Goal: Entertainment & Leisure: Consume media (video, audio)

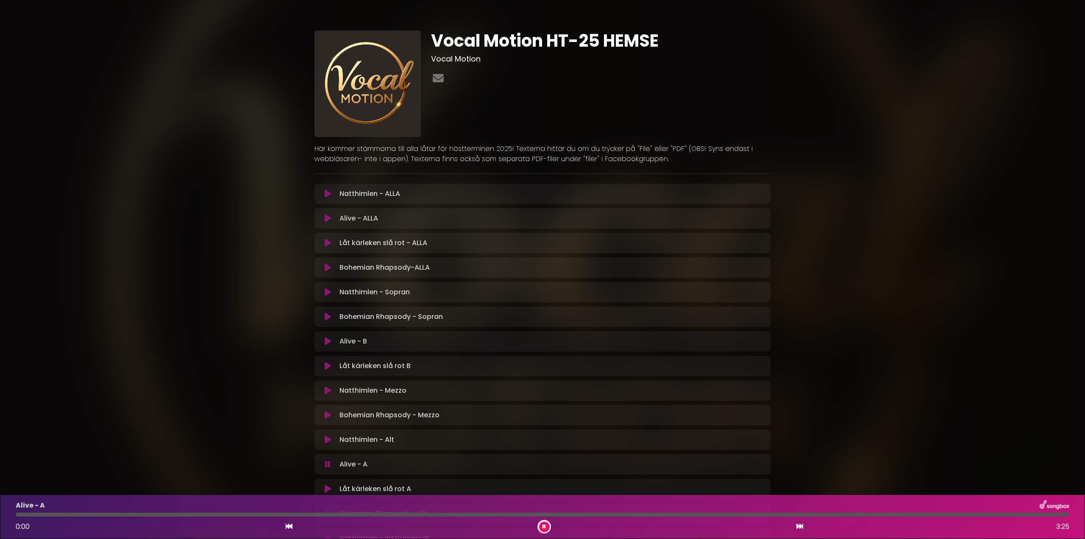
scroll to position [231, 0]
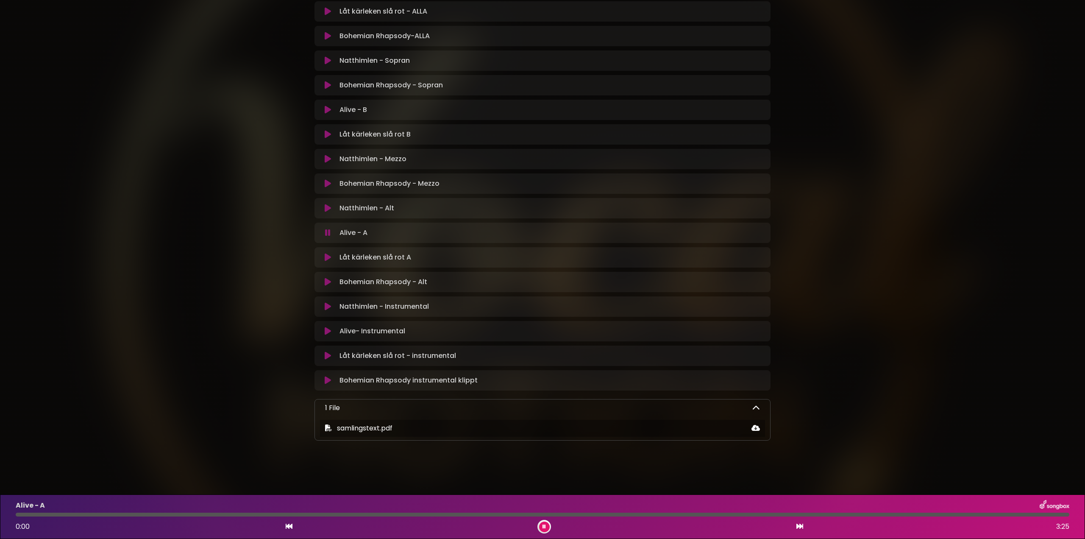
click at [329, 257] on icon at bounding box center [328, 257] width 6 height 8
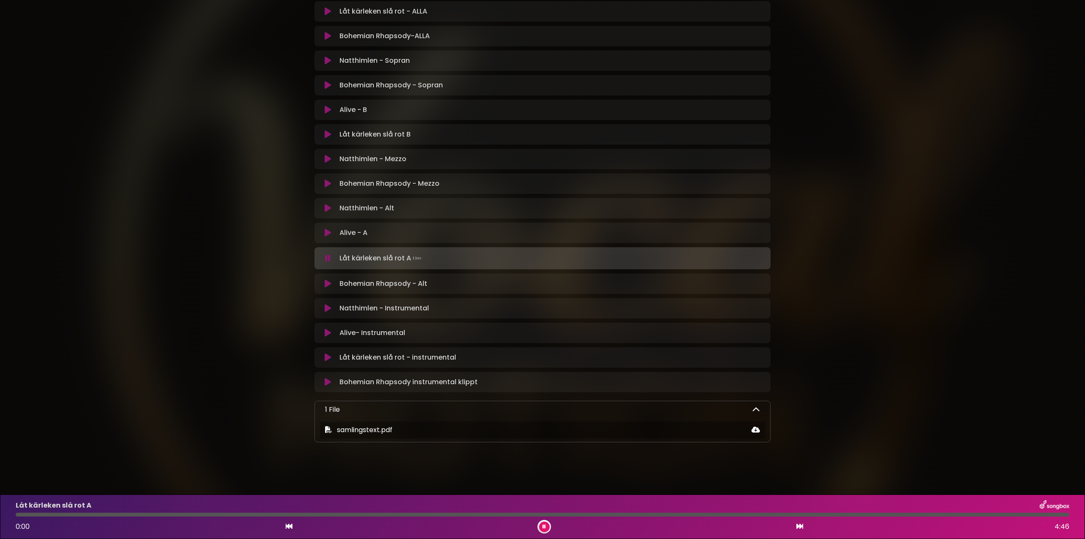
click at [26, 513] on div at bounding box center [543, 515] width 1054 height 4
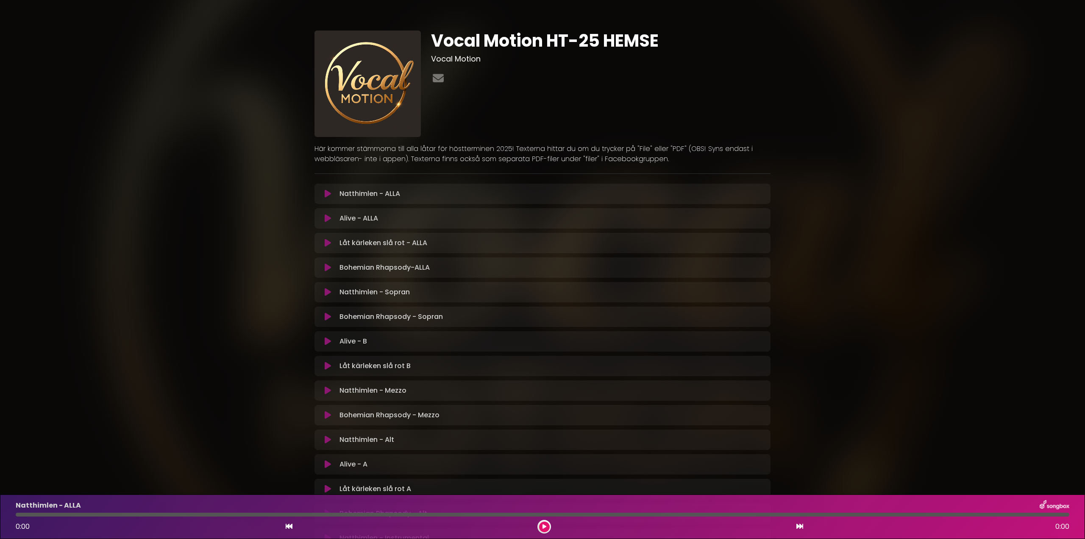
scroll to position [208, 0]
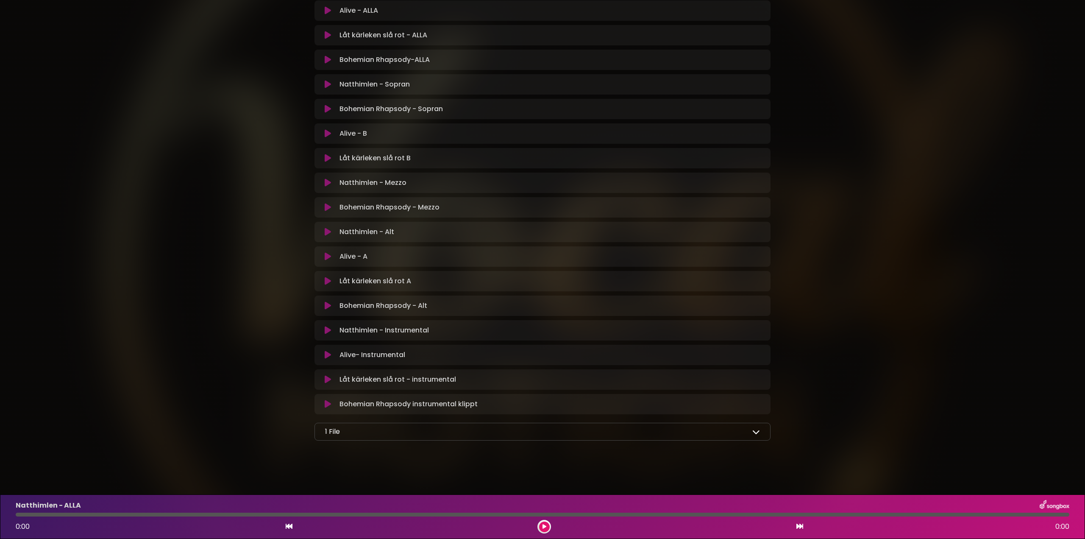
click at [328, 255] on icon at bounding box center [328, 256] width 6 height 8
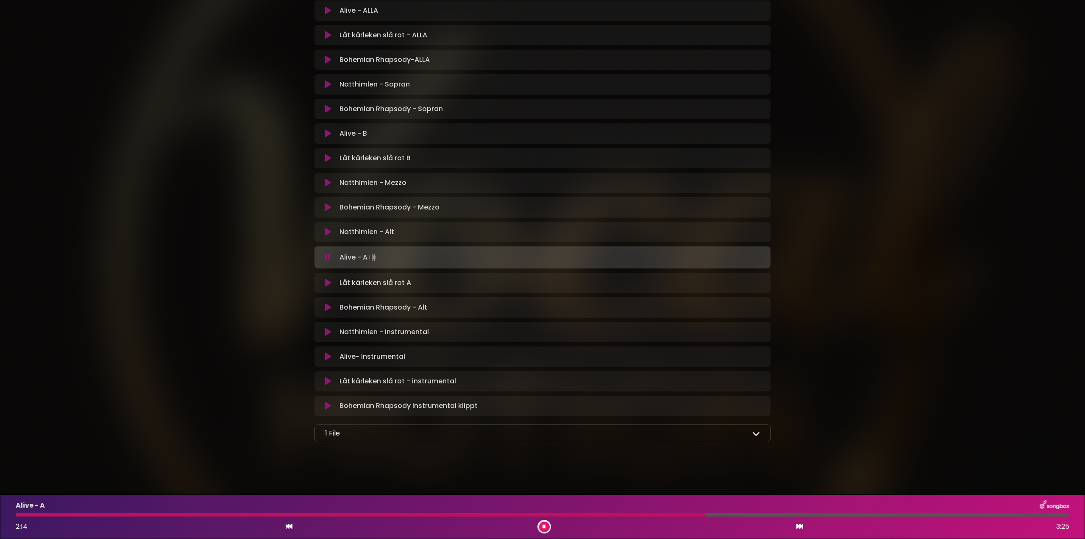
click at [758, 515] on div at bounding box center [543, 515] width 1054 height 4
click at [785, 512] on div "Alive - A 2:26 3:25" at bounding box center [543, 516] width 1064 height 33
click at [811, 515] on div at bounding box center [543, 515] width 1054 height 4
click at [329, 282] on icon at bounding box center [328, 283] width 6 height 8
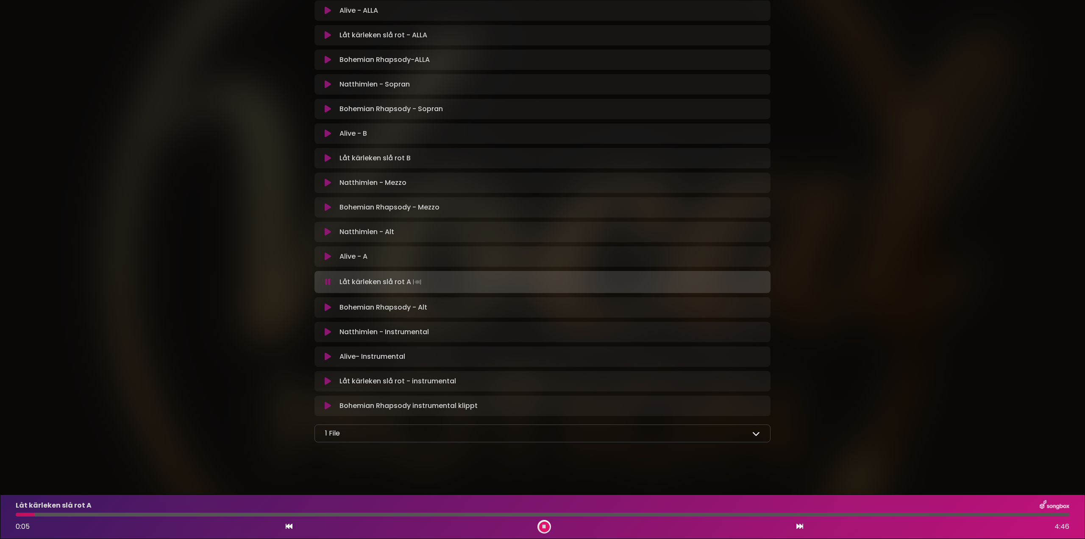
click at [58, 514] on div at bounding box center [543, 515] width 1054 height 4
click at [108, 513] on div at bounding box center [543, 515] width 1054 height 4
click at [95, 512] on div "Låt kärleken slå rot A 0:26 4:46" at bounding box center [543, 516] width 1064 height 33
click at [95, 513] on div at bounding box center [65, 515] width 99 height 4
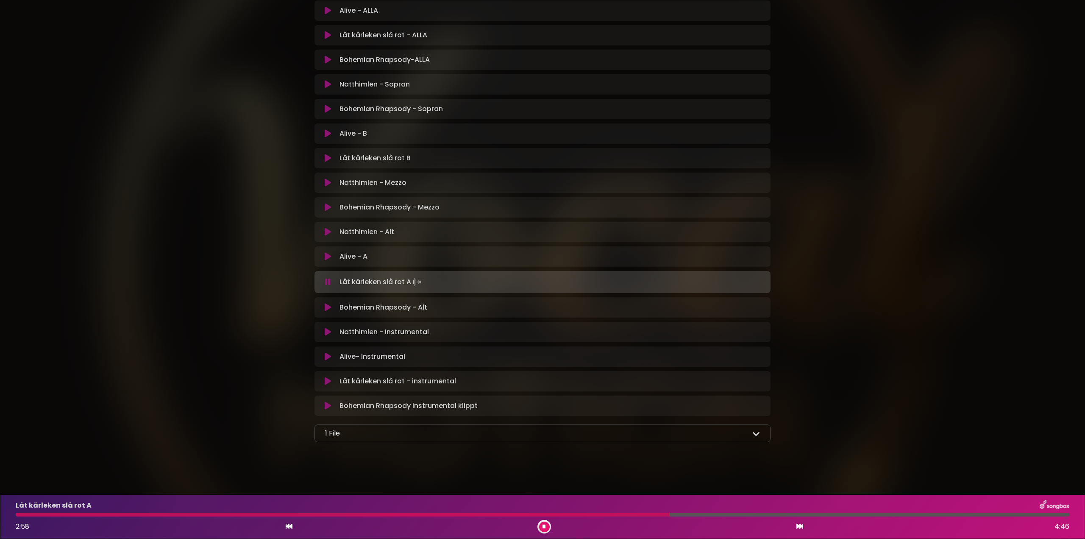
click at [669, 515] on div at bounding box center [543, 515] width 1054 height 4
click at [660, 513] on div at bounding box center [345, 515] width 658 height 4
click at [328, 208] on icon at bounding box center [328, 207] width 6 height 8
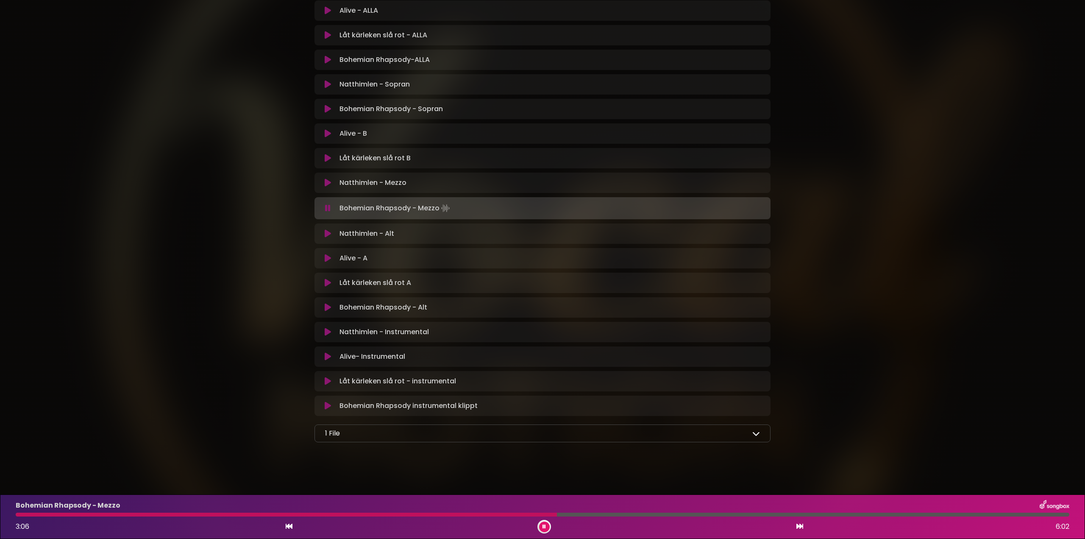
click at [557, 513] on div at bounding box center [543, 515] width 1054 height 4
click at [837, 514] on div at bounding box center [543, 515] width 1054 height 4
click at [861, 515] on div at bounding box center [543, 515] width 1054 height 4
click at [874, 513] on div at bounding box center [543, 515] width 1054 height 4
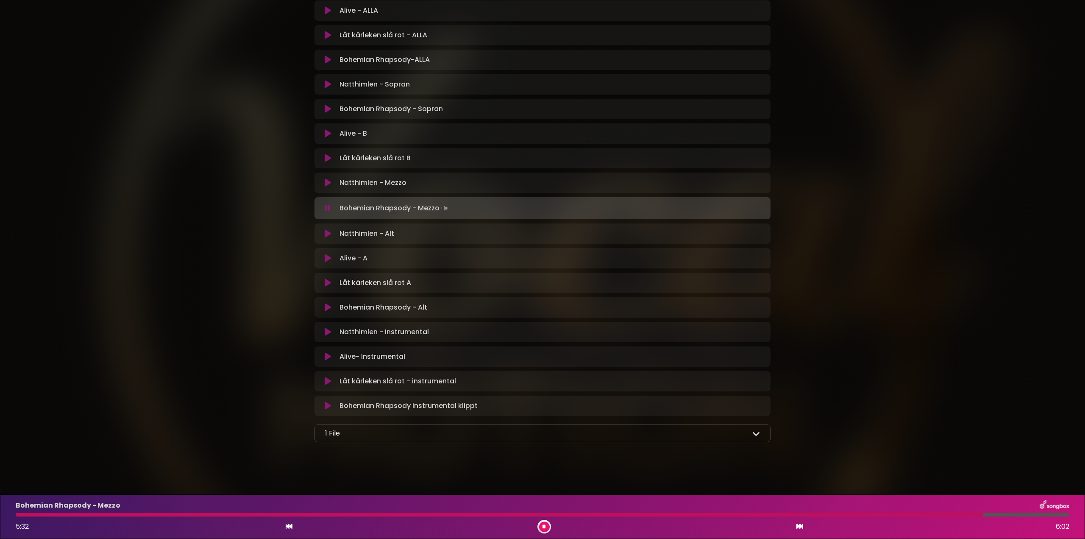
click at [327, 61] on icon at bounding box center [328, 60] width 6 height 8
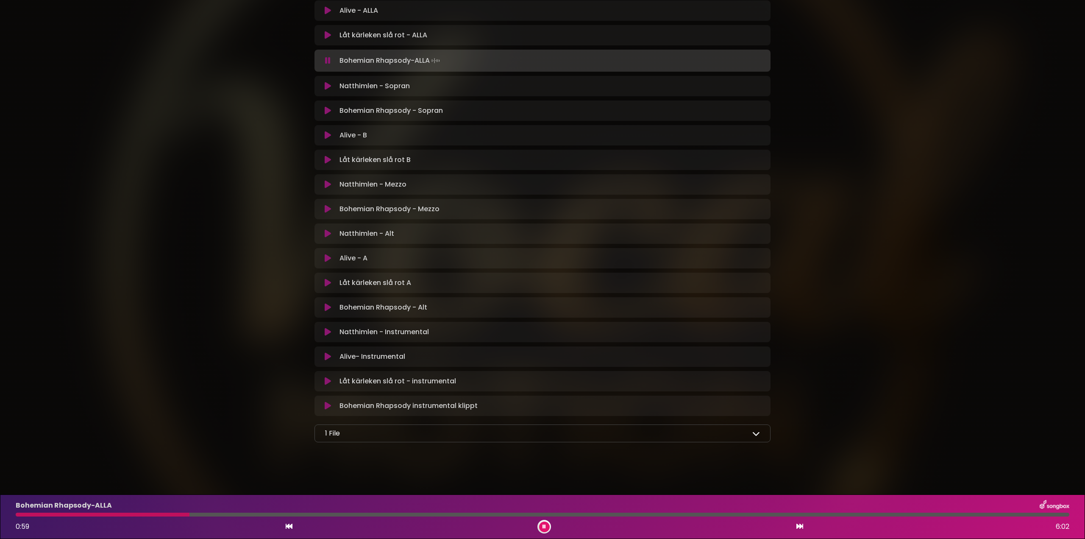
click at [325, 515] on div at bounding box center [543, 515] width 1054 height 4
click at [377, 514] on div at bounding box center [543, 515] width 1054 height 4
click at [407, 514] on div at bounding box center [543, 515] width 1054 height 4
click at [554, 513] on div at bounding box center [543, 515] width 1054 height 4
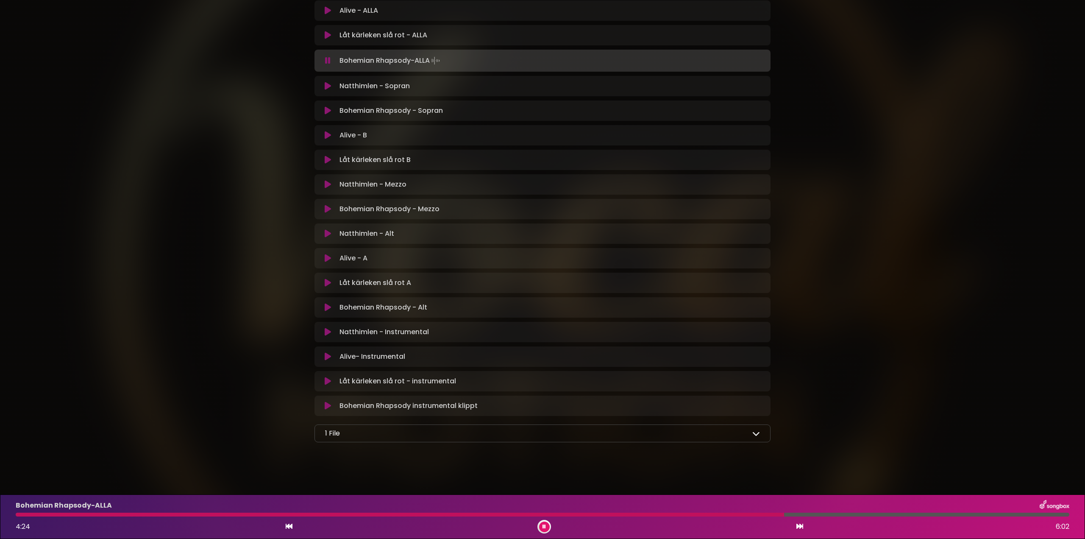
click at [840, 513] on div at bounding box center [543, 515] width 1054 height 4
click at [866, 513] on div at bounding box center [543, 515] width 1054 height 4
click at [886, 512] on div "Bohemian Rhapsody-ALLA 4:54 6:02" at bounding box center [543, 516] width 1064 height 33
click at [886, 515] on div at bounding box center [543, 515] width 1054 height 4
click at [871, 513] on div at bounding box center [453, 515] width 875 height 4
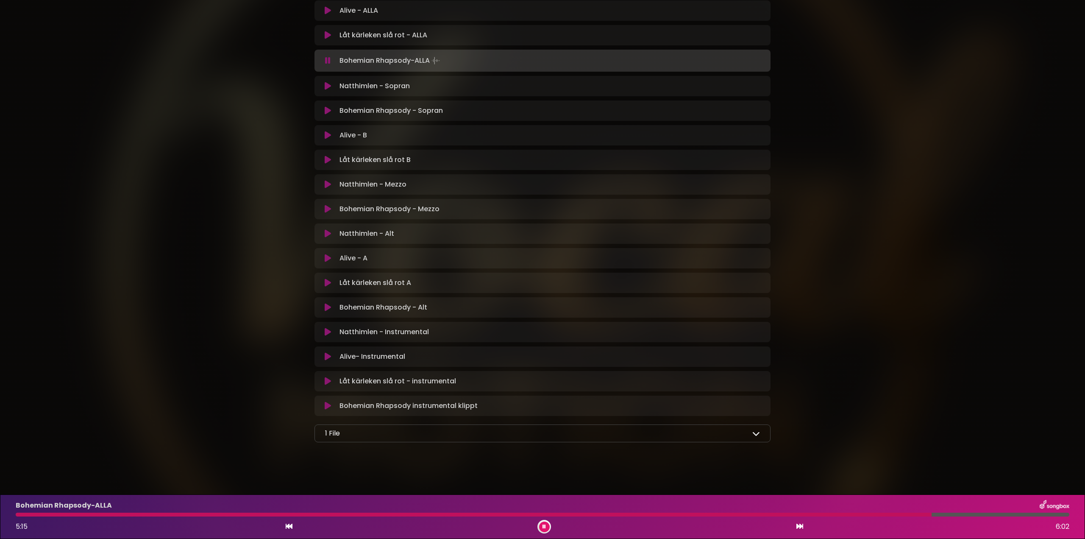
click at [326, 208] on icon at bounding box center [328, 209] width 6 height 8
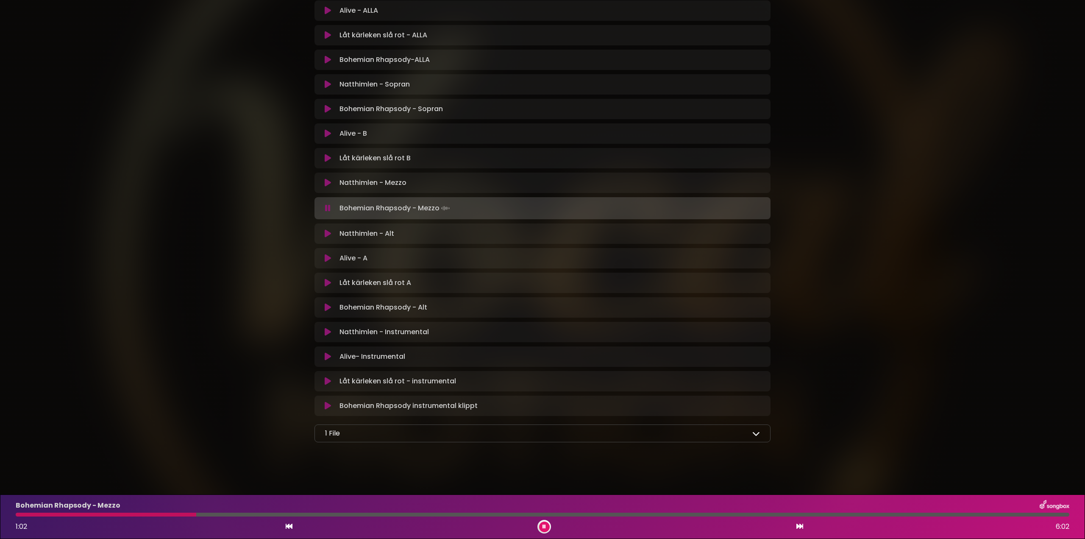
click at [326, 61] on icon at bounding box center [328, 60] width 6 height 8
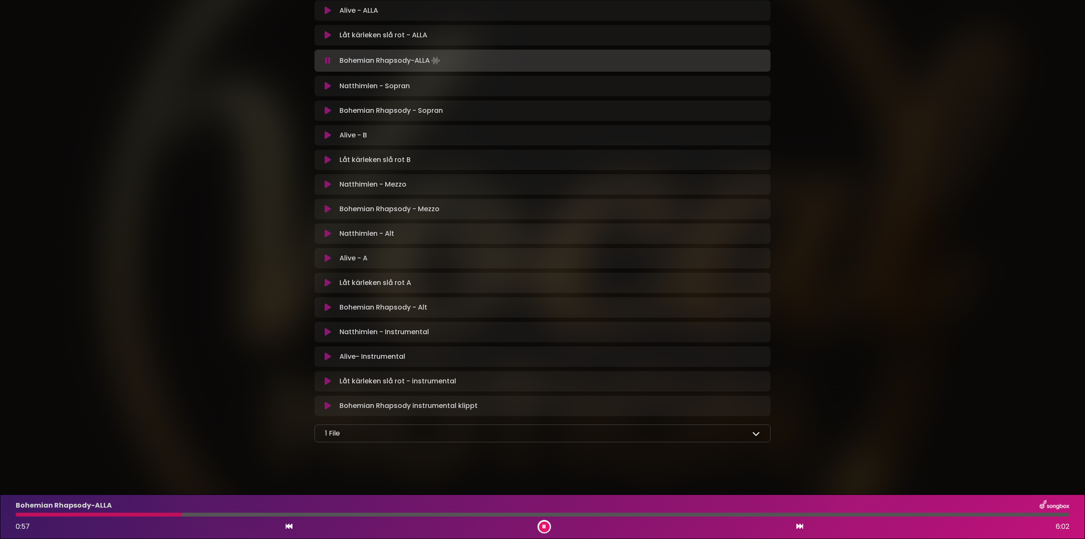
click at [562, 514] on div at bounding box center [543, 515] width 1054 height 4
click at [568, 514] on div at bounding box center [292, 515] width 553 height 4
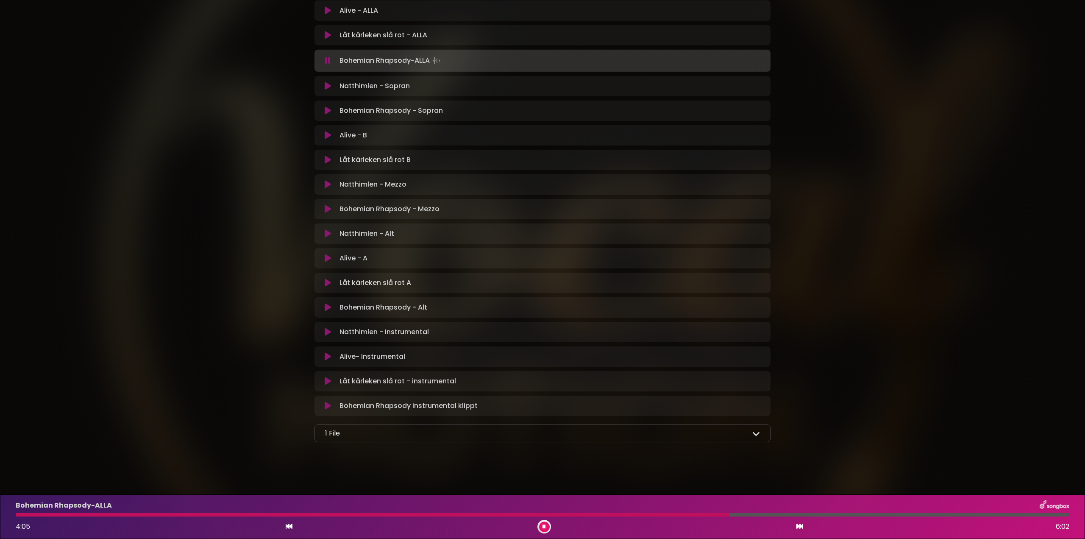
click at [568, 514] on div at bounding box center [373, 515] width 714 height 4
click at [585, 515] on div at bounding box center [370, 515] width 708 height 4
click at [566, 514] on div at bounding box center [291, 515] width 551 height 4
click at [577, 514] on div at bounding box center [296, 515] width 561 height 4
click at [543, 527] on icon at bounding box center [544, 526] width 3 height 5
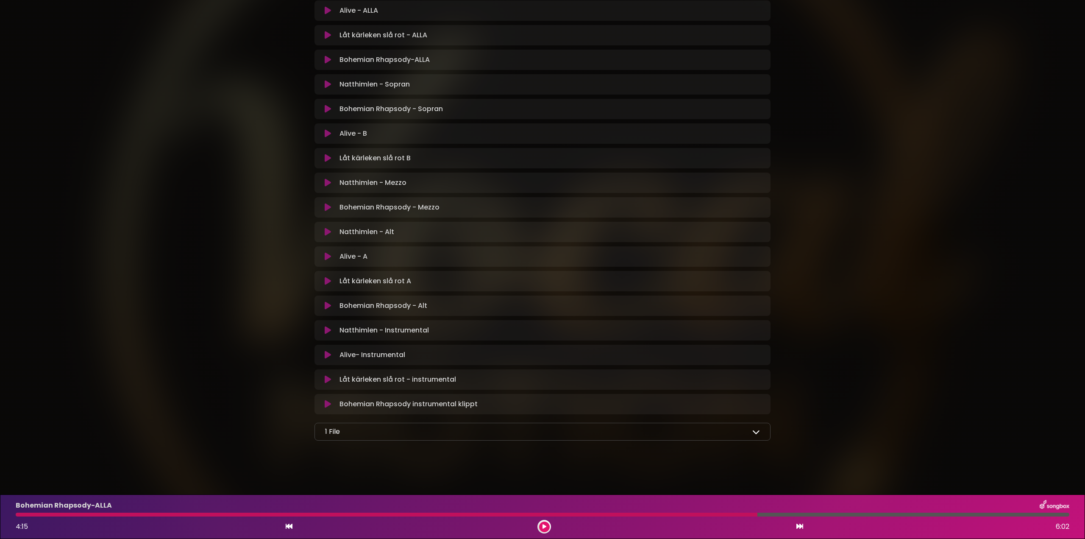
click at [325, 181] on icon at bounding box center [328, 182] width 6 height 8
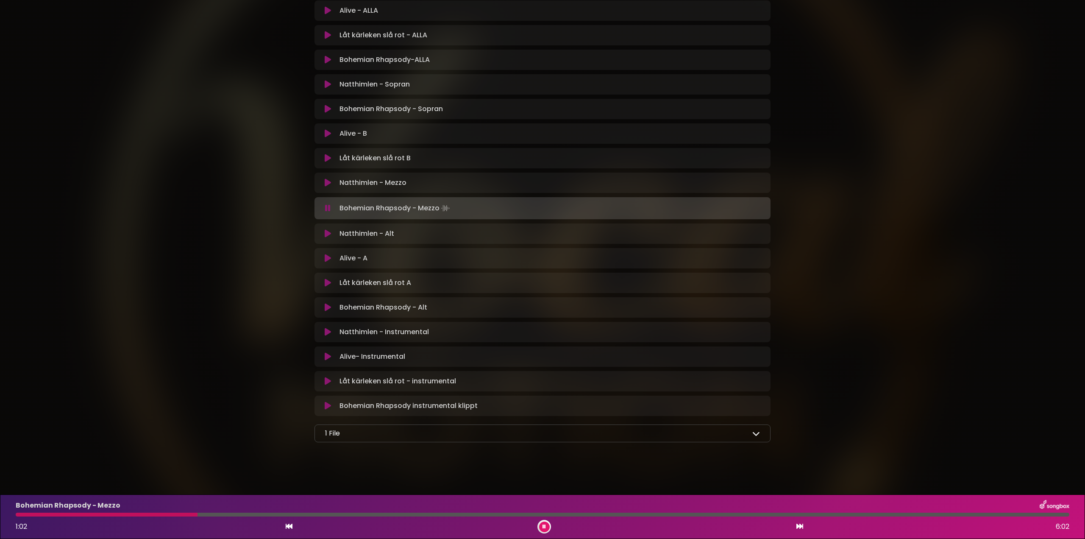
click at [328, 57] on icon at bounding box center [328, 60] width 6 height 8
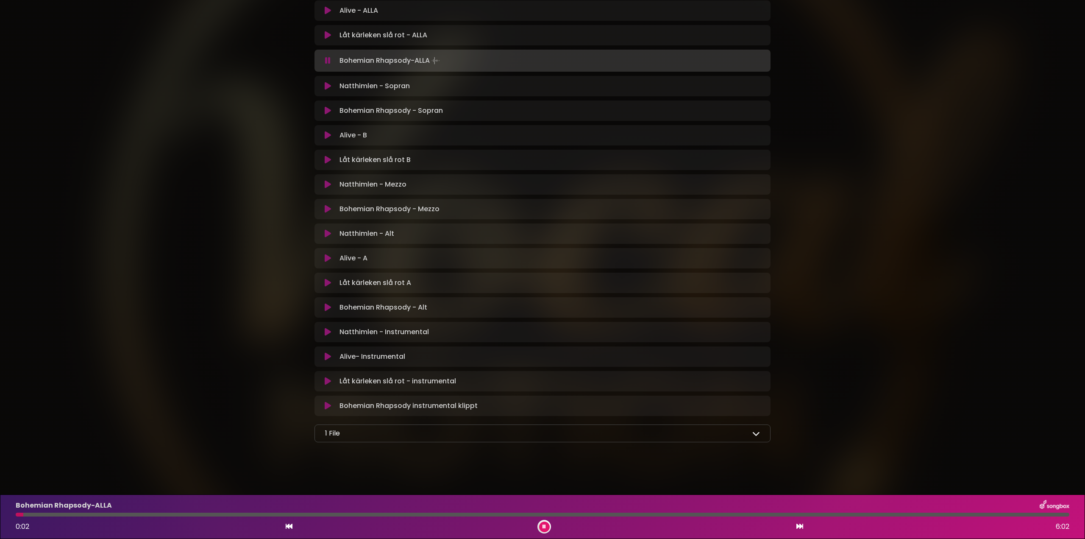
click at [565, 514] on div at bounding box center [543, 515] width 1054 height 4
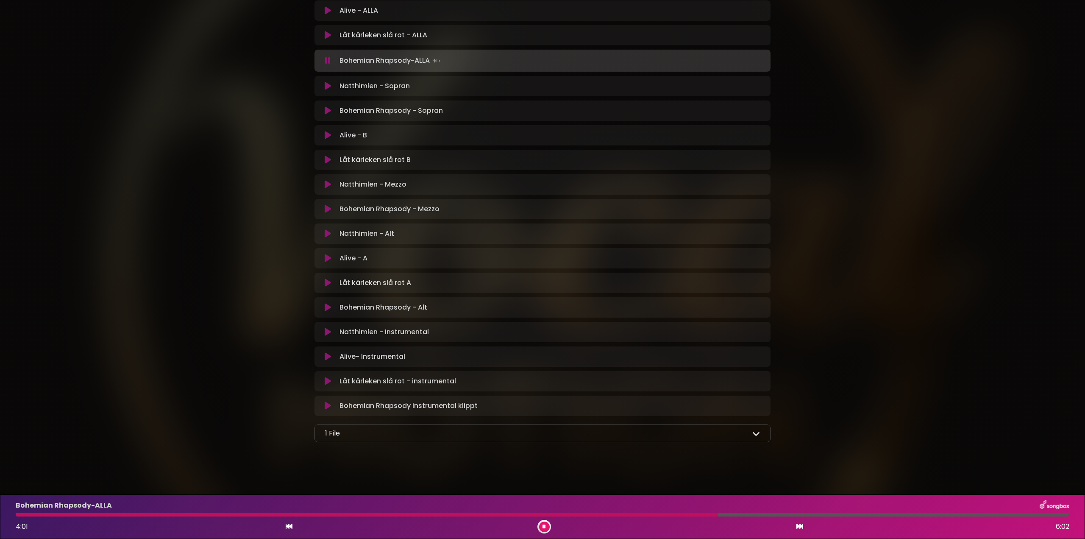
click at [325, 206] on icon at bounding box center [328, 209] width 6 height 8
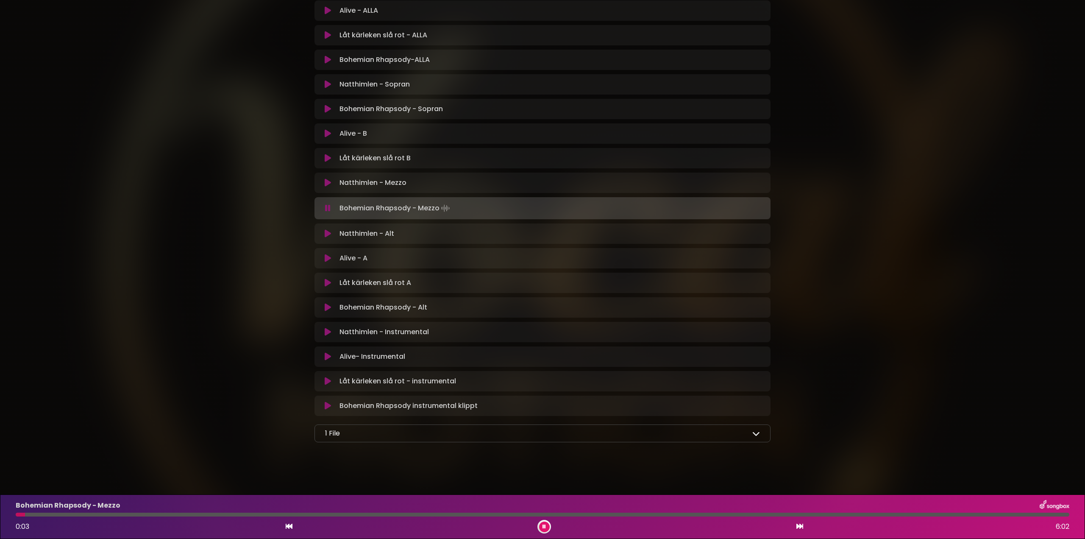
click at [588, 516] on div "Bohemian Rhapsody - Mezzo 0:03 6:02" at bounding box center [543, 516] width 1064 height 33
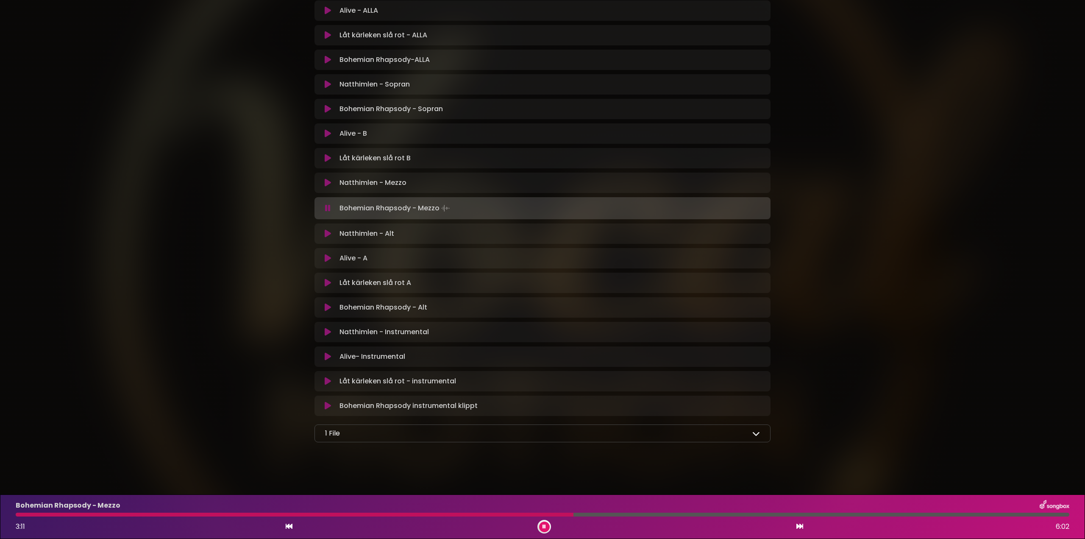
click at [574, 512] on div "Bohemian Rhapsody - Mezzo 3:11 6:02" at bounding box center [543, 516] width 1064 height 33
click at [543, 525] on icon at bounding box center [544, 526] width 3 height 5
